Goal: Obtain resource: Obtain resource

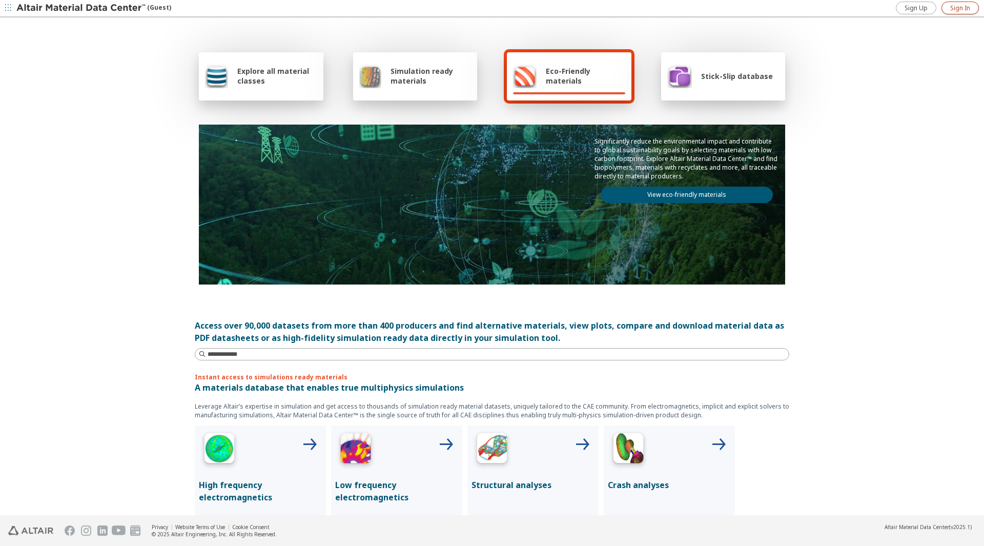
click at [952, 6] on span "Sign In" at bounding box center [960, 8] width 20 height 8
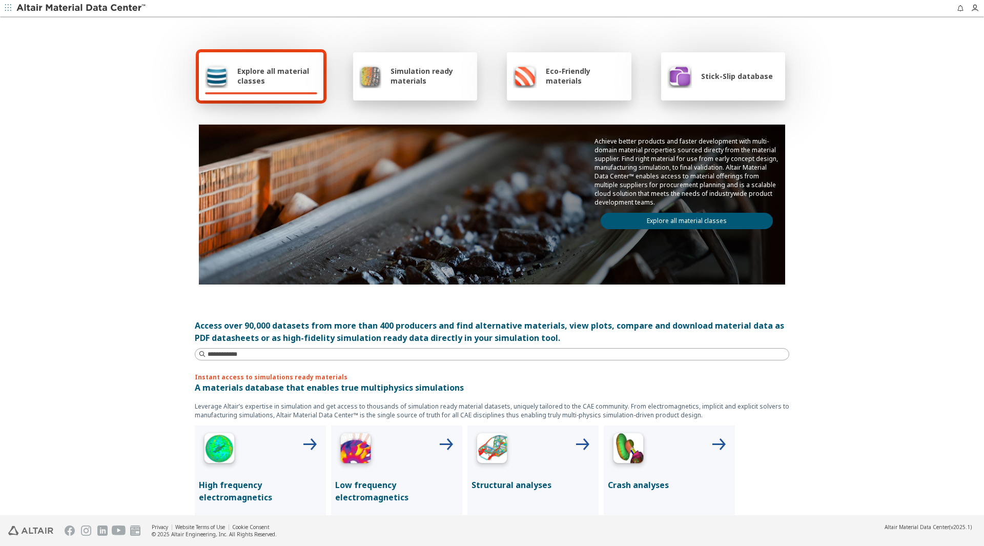
click at [265, 70] on span "Explore all material classes" at bounding box center [277, 75] width 80 height 19
click at [230, 354] on input at bounding box center [493, 353] width 592 height 11
type input "*******"
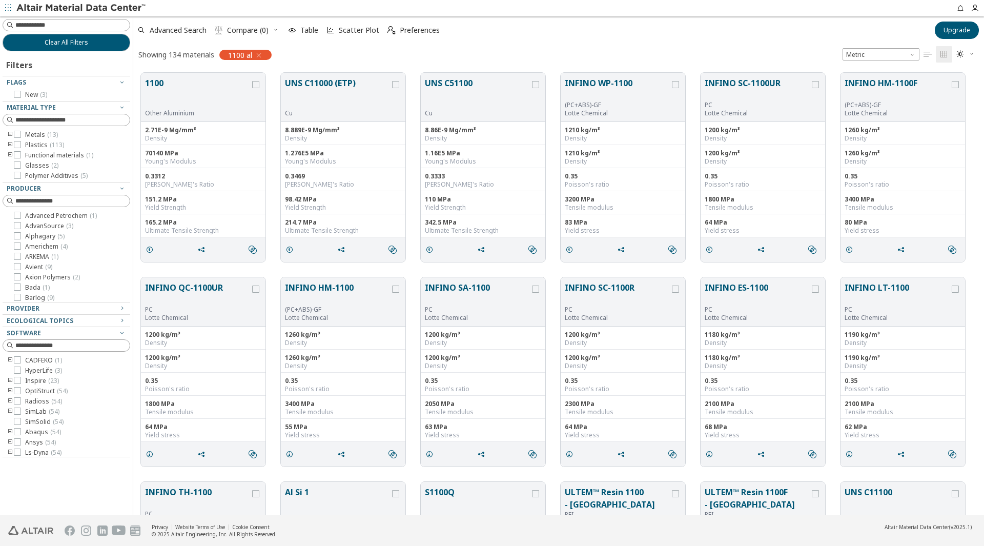
scroll to position [442, 843]
click at [157, 81] on button "1100" at bounding box center [197, 93] width 105 height 32
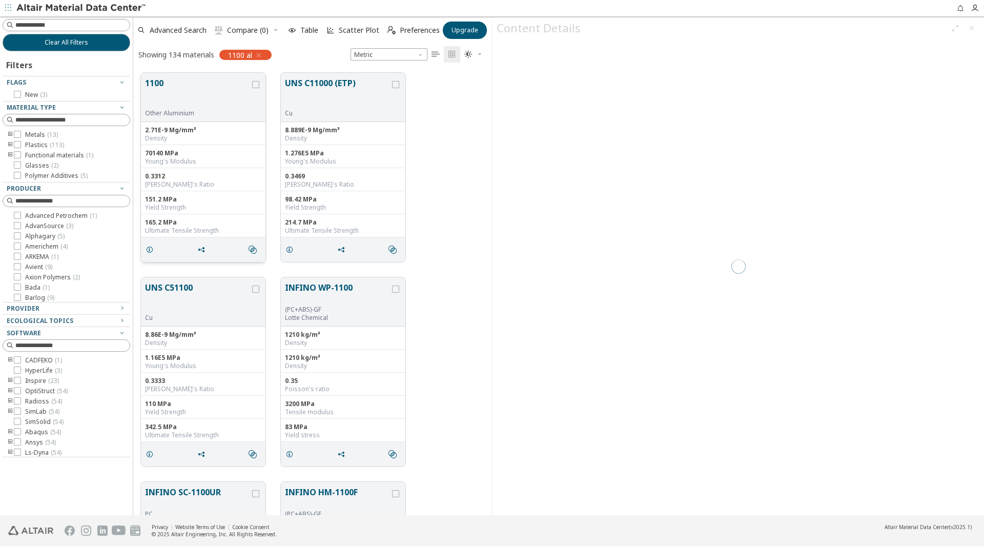
scroll to position [442, 351]
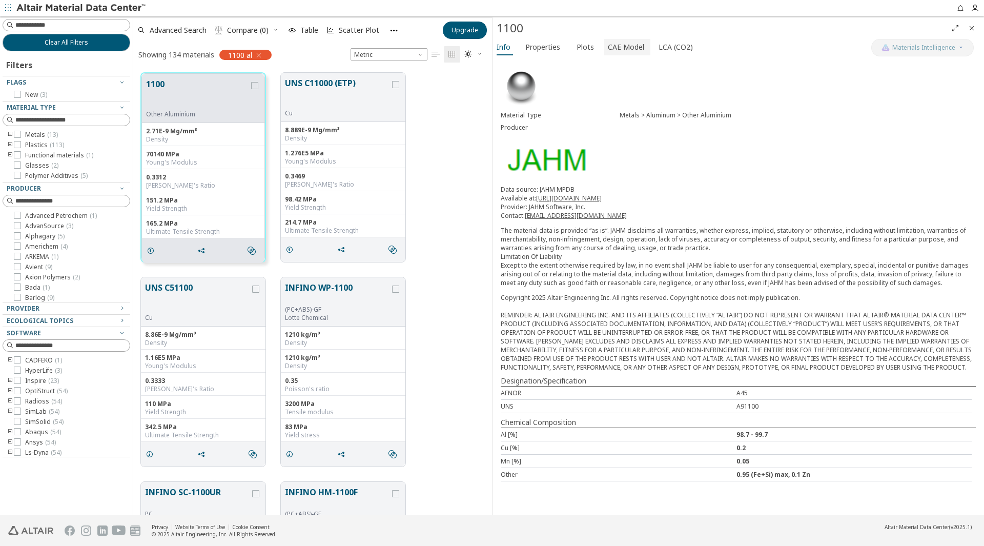
click at [632, 48] on span "CAE Model" at bounding box center [626, 47] width 36 height 16
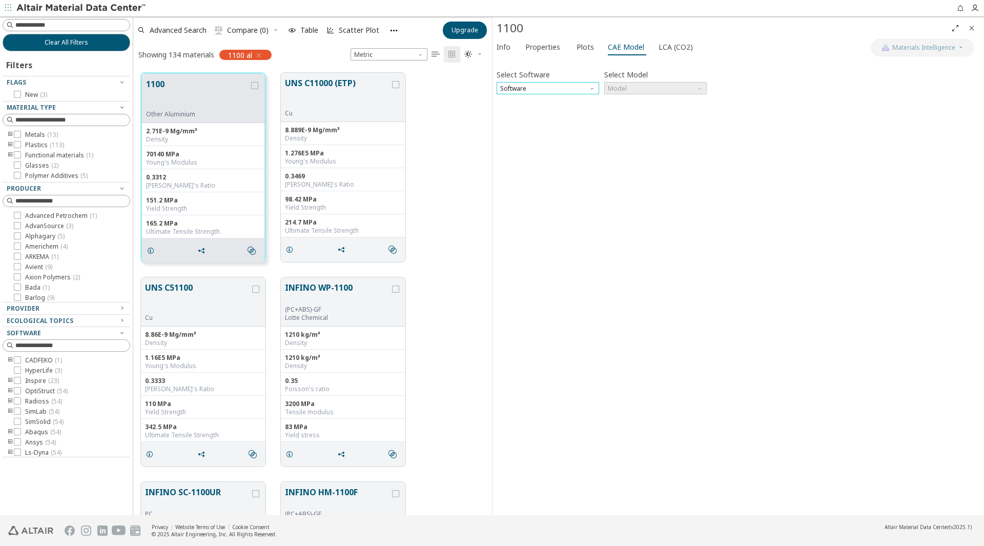
click at [562, 89] on span "Software" at bounding box center [548, 88] width 102 height 12
click at [535, 117] on button "OptiStruct" at bounding box center [548, 113] width 102 height 12
click at [647, 90] on span "Model" at bounding box center [655, 88] width 102 height 12
click at [640, 102] on span "Mat1" at bounding box center [655, 100] width 94 height 7
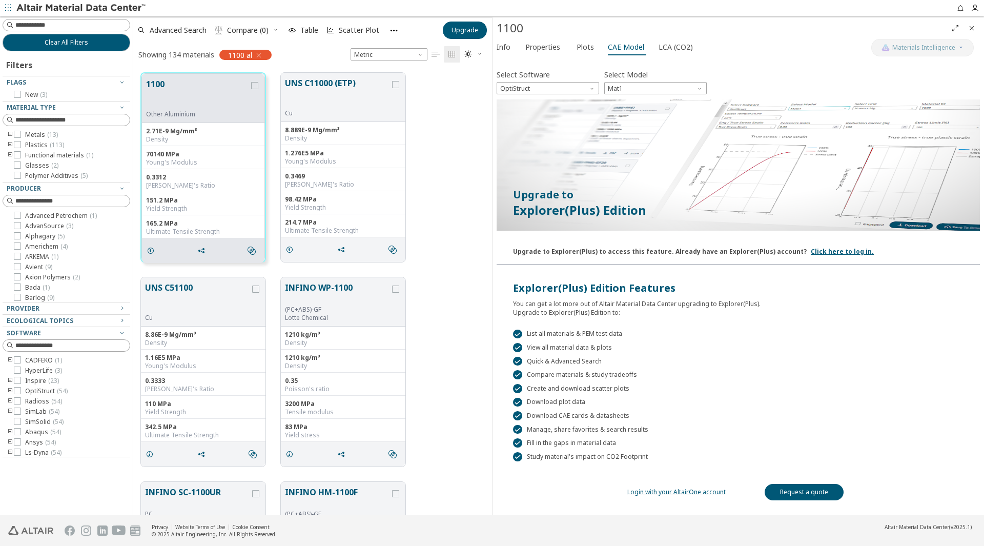
click at [830, 253] on link "Click here to log in." at bounding box center [842, 251] width 63 height 9
